Goal: Find contact information: Find contact information

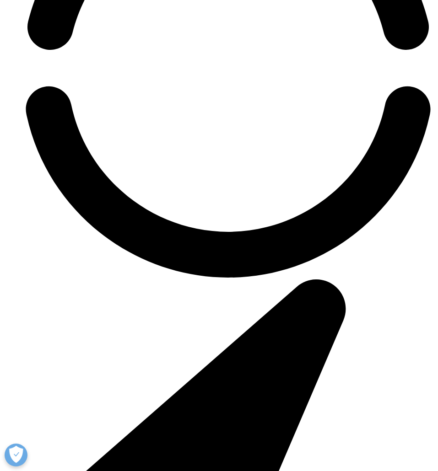
scroll to position [1850, 0]
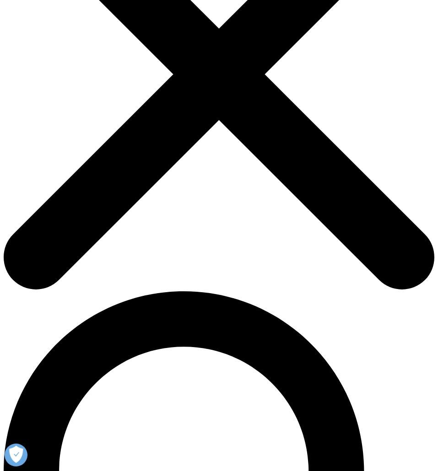
scroll to position [154, 0]
